Goal: Task Accomplishment & Management: Manage account settings

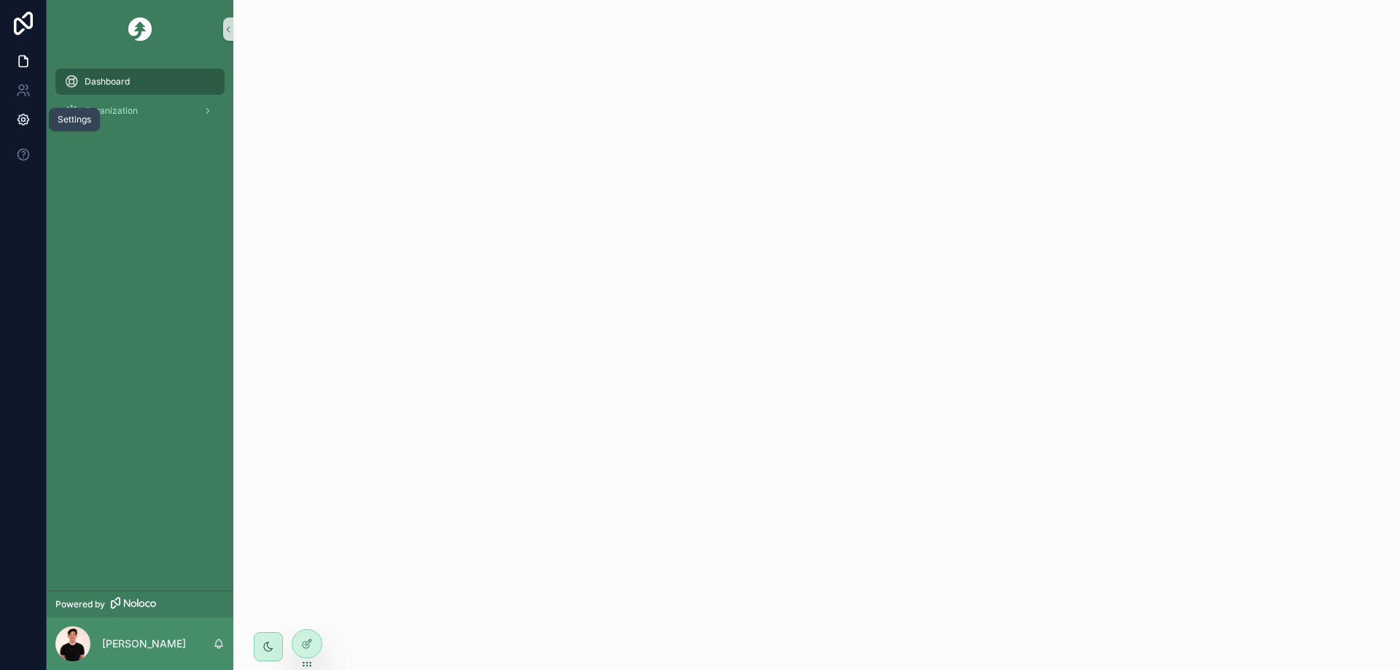
click at [19, 128] on link at bounding box center [23, 119] width 46 height 29
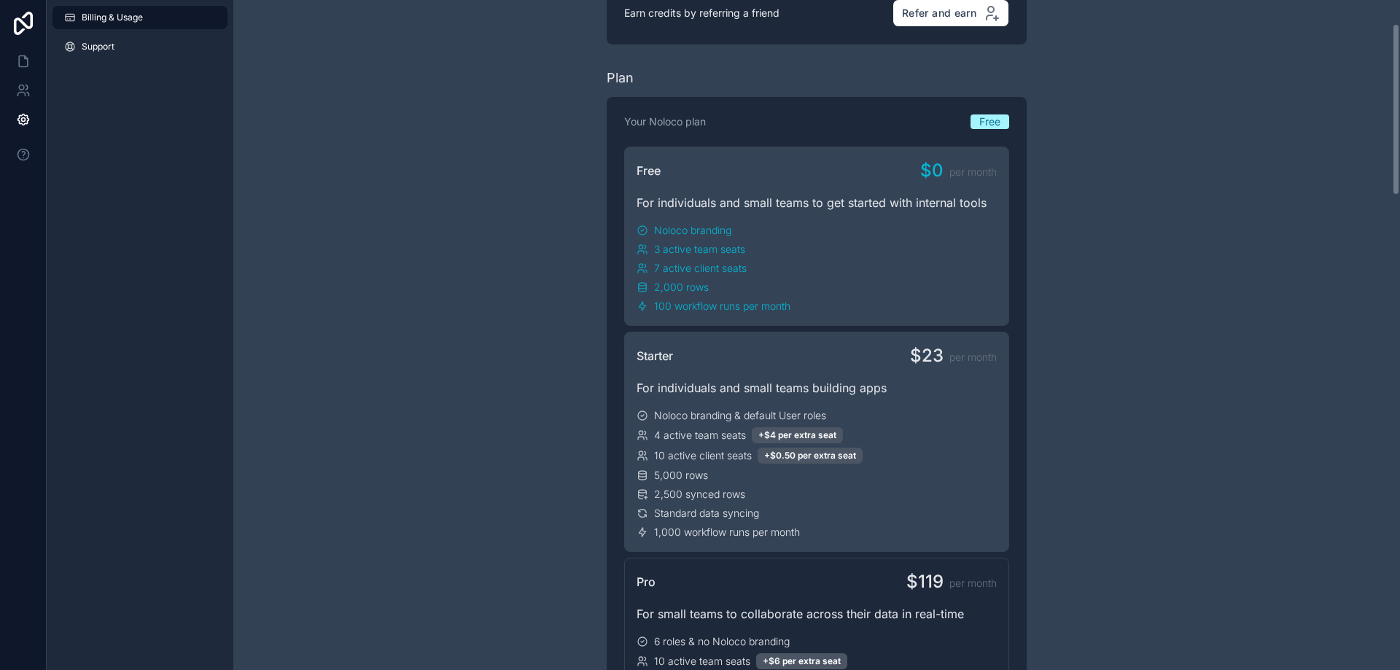
scroll to position [146, 0]
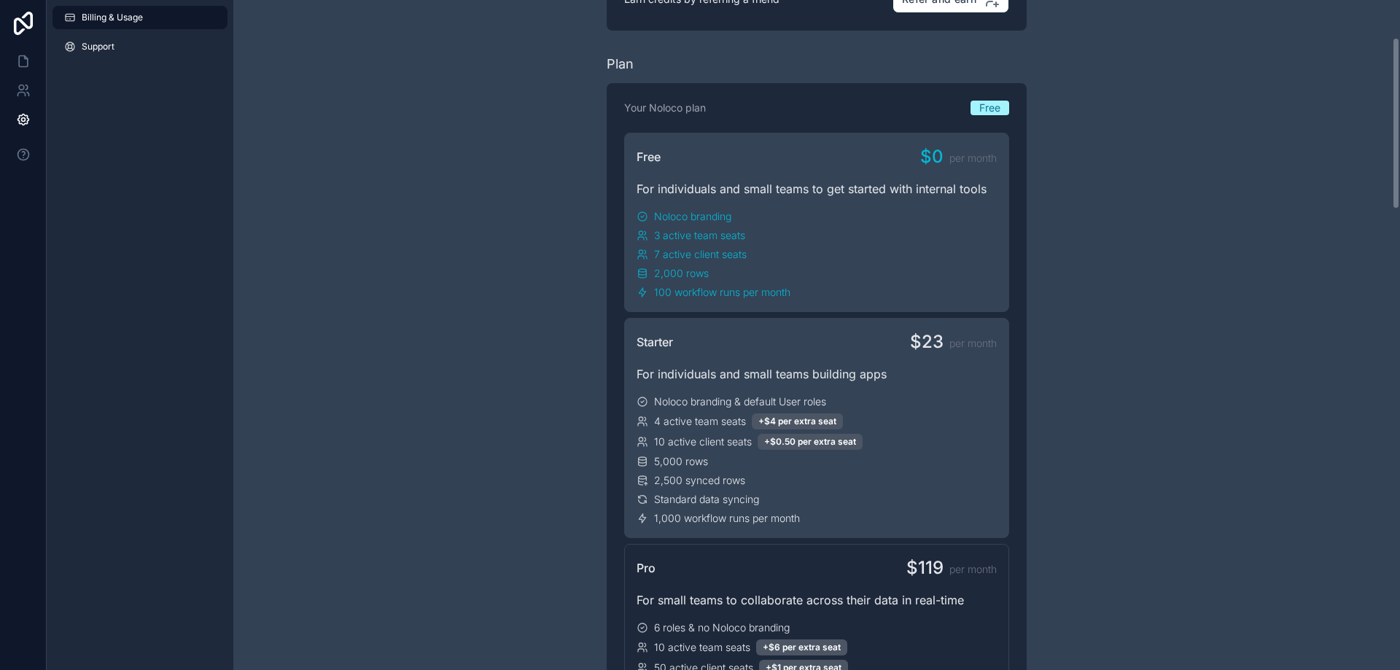
click at [747, 380] on div "For individuals and small teams building apps" at bounding box center [816, 373] width 360 height 17
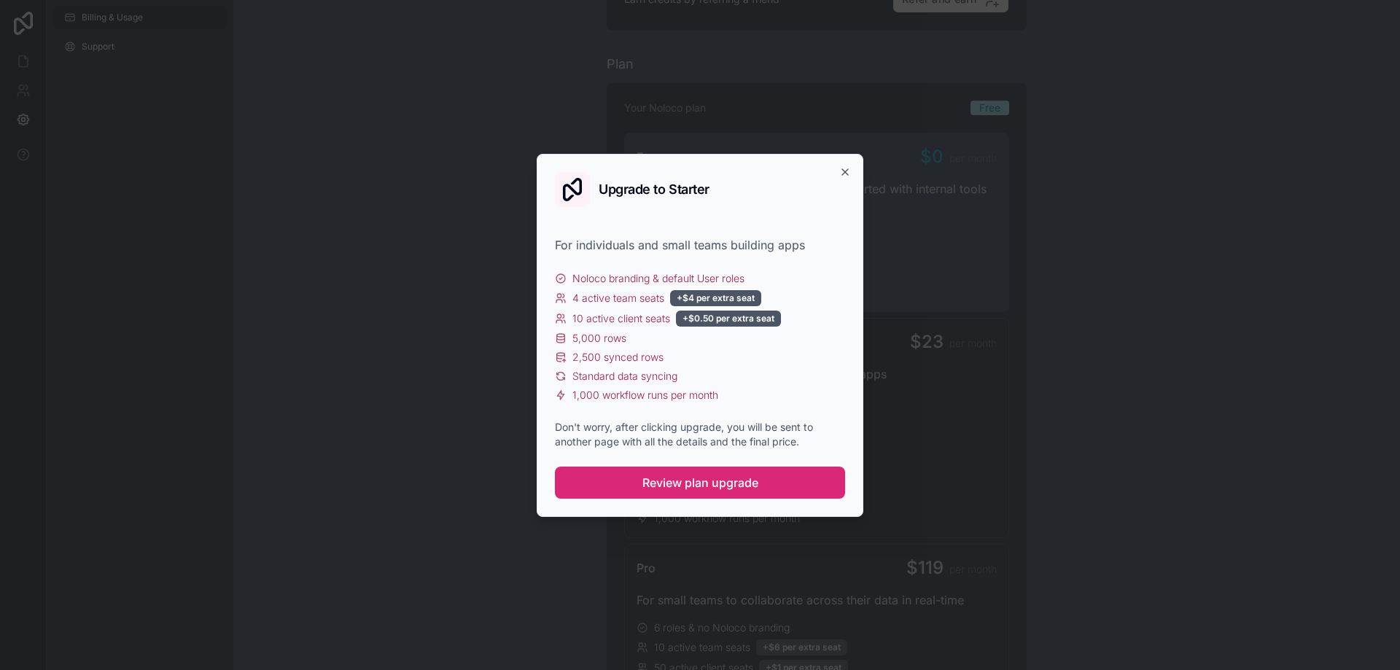
click at [618, 475] on button "Review plan upgrade" at bounding box center [700, 483] width 290 height 32
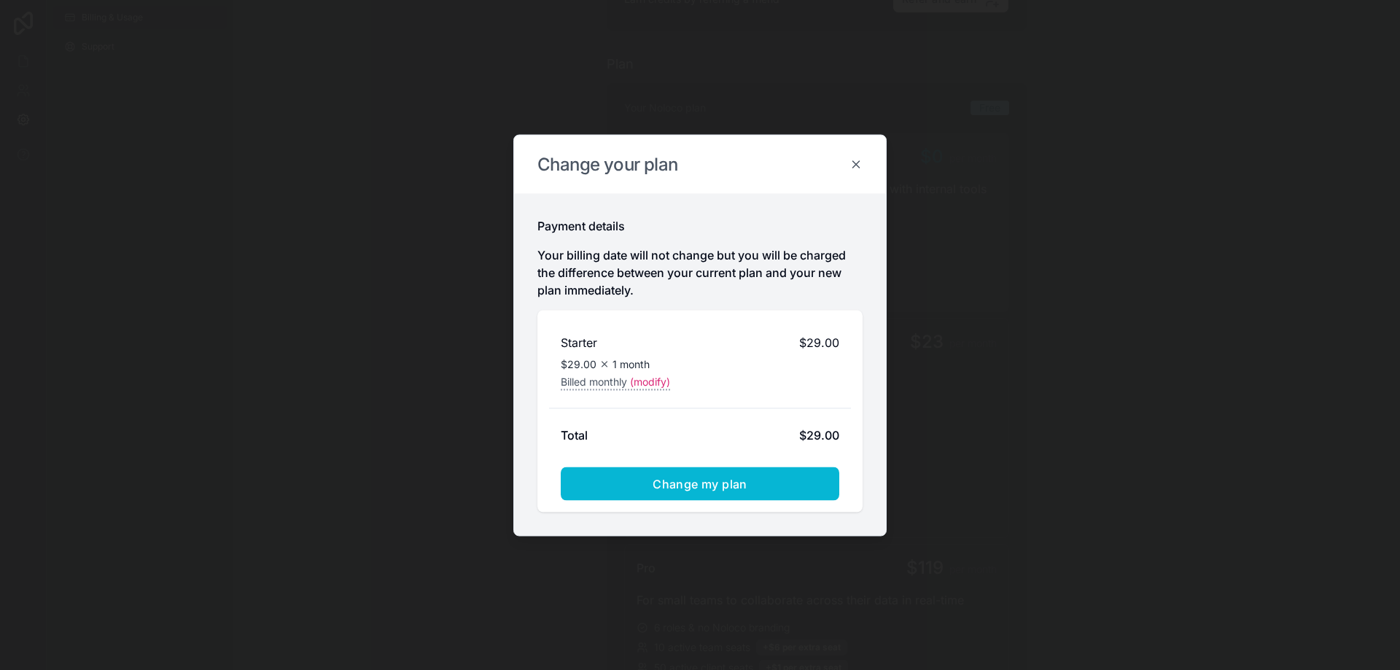
click at [854, 164] on icon at bounding box center [855, 163] width 13 height 13
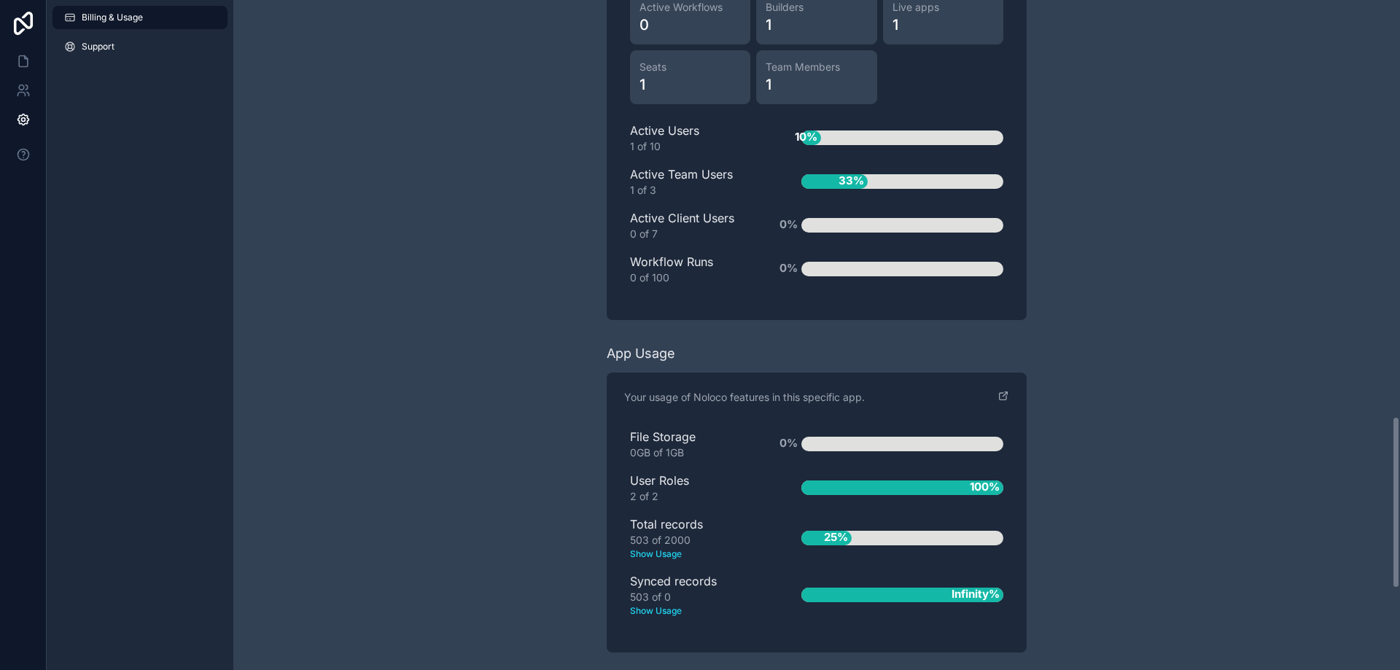
scroll to position [1936, 0]
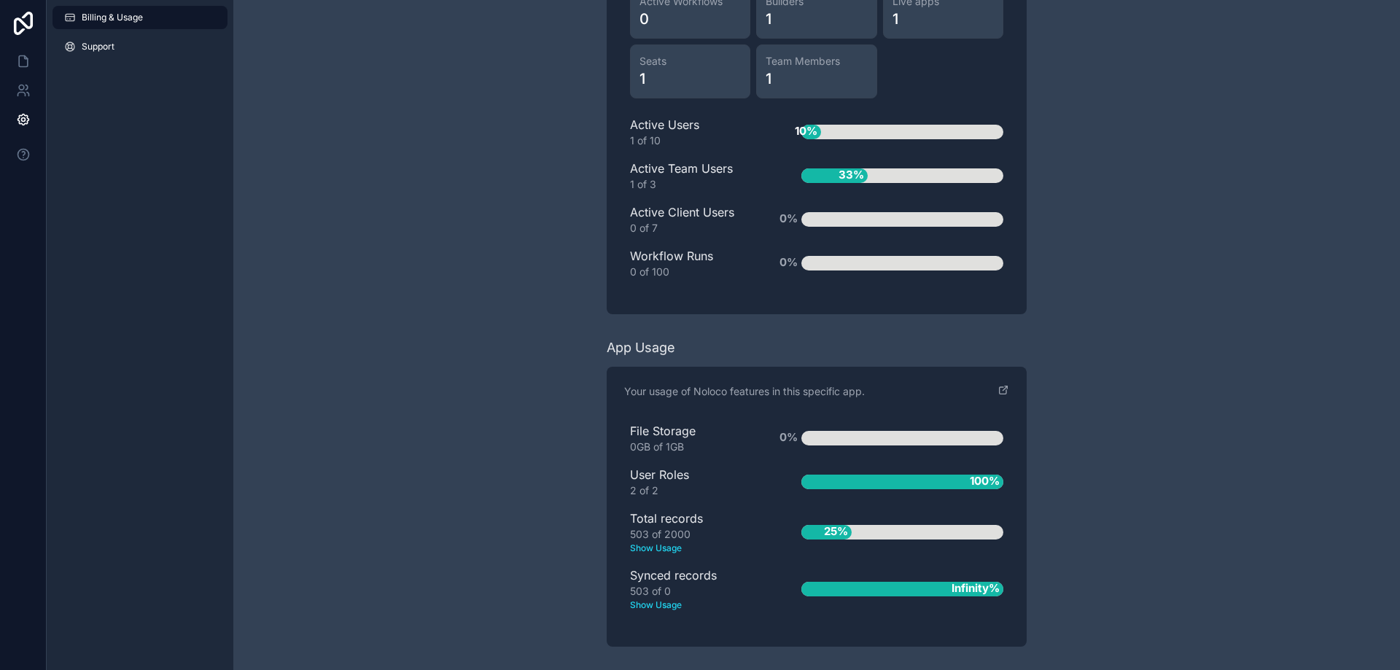
click at [663, 607] on text "Show Usage" at bounding box center [692, 605] width 125 height 13
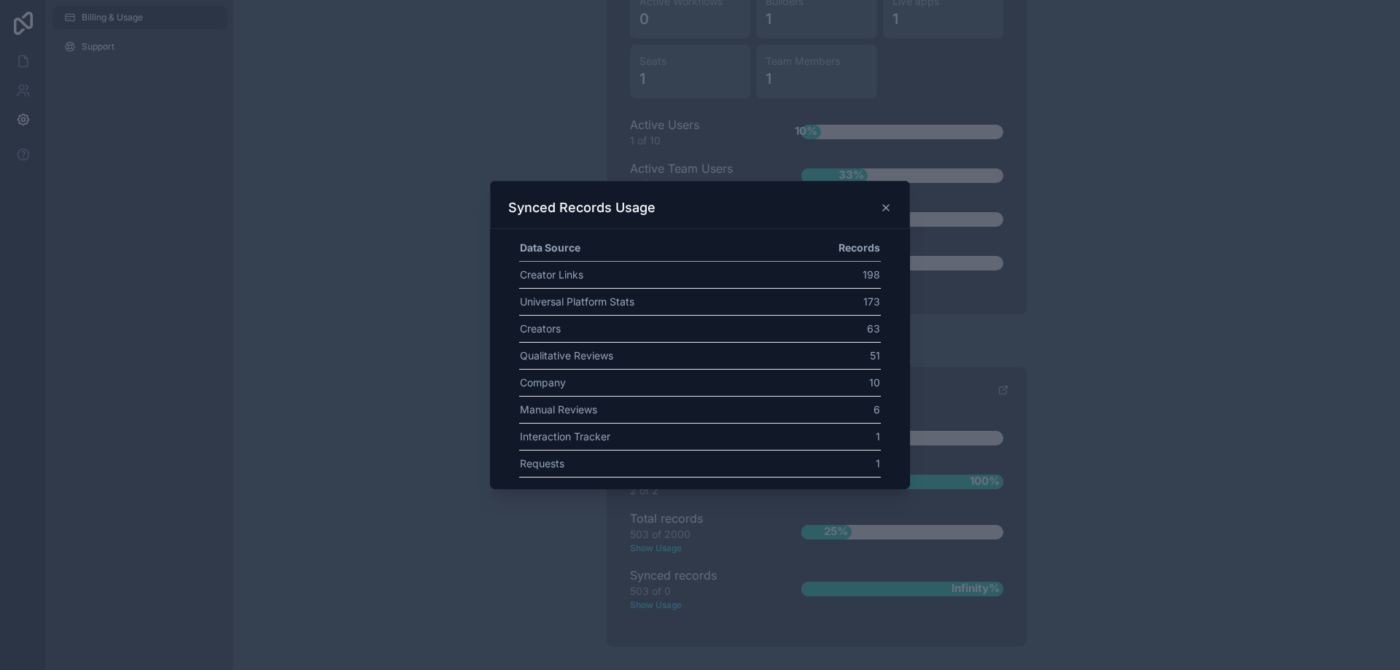
click at [889, 211] on icon at bounding box center [886, 208] width 12 height 12
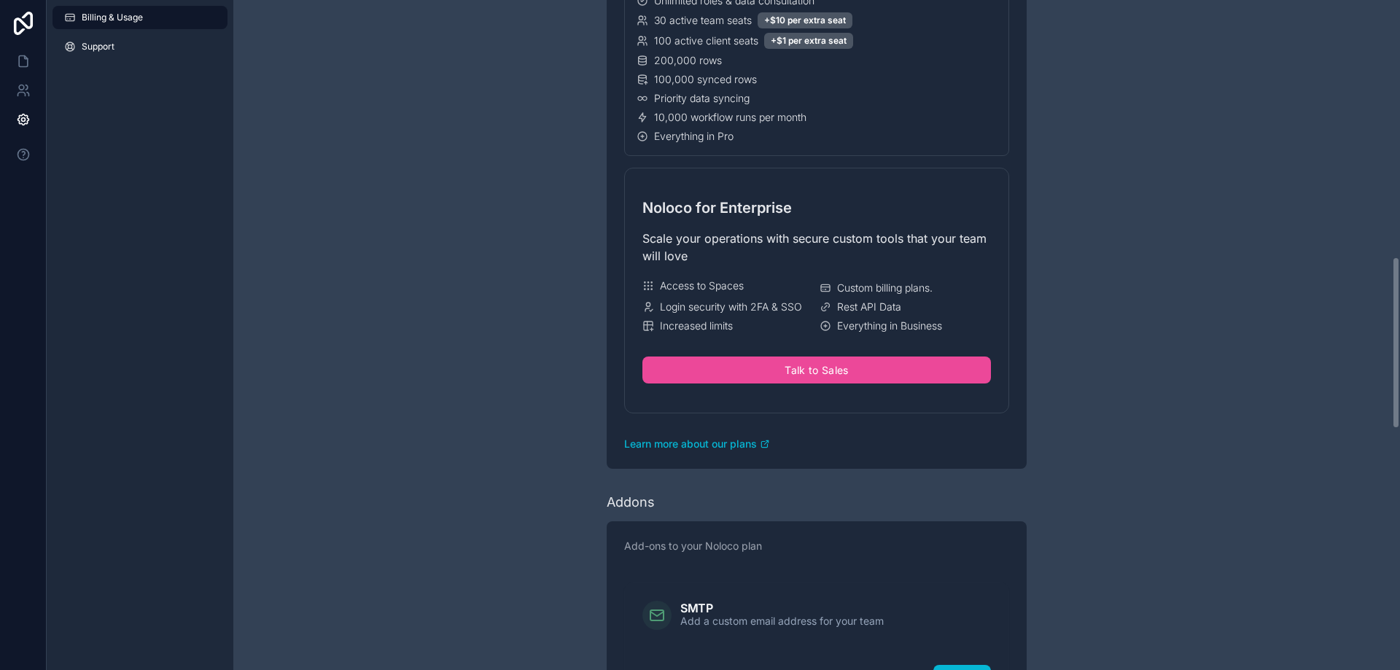
scroll to position [989, 0]
